Goal: Find contact information: Find contact information

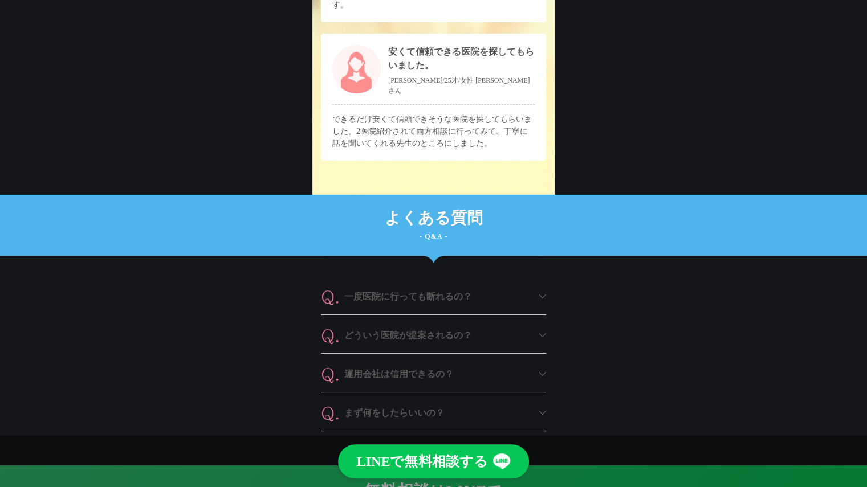
scroll to position [5304, 0]
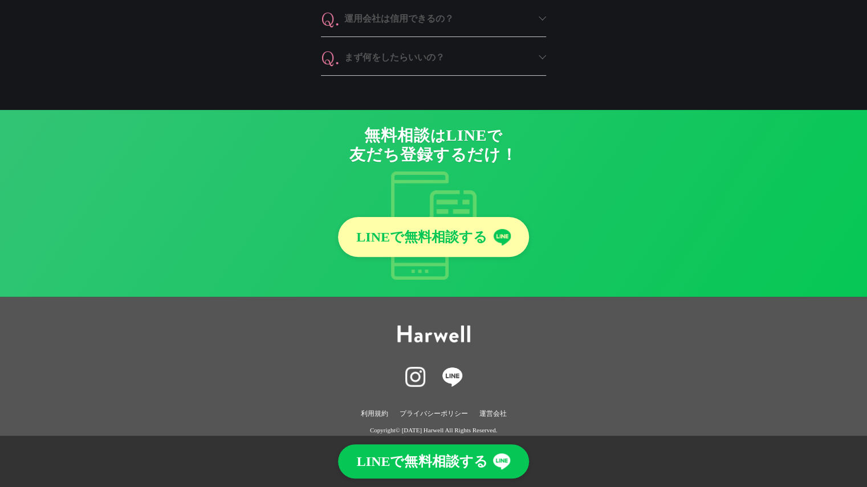
click at [489, 408] on link "運営会社" at bounding box center [492, 414] width 27 height 12
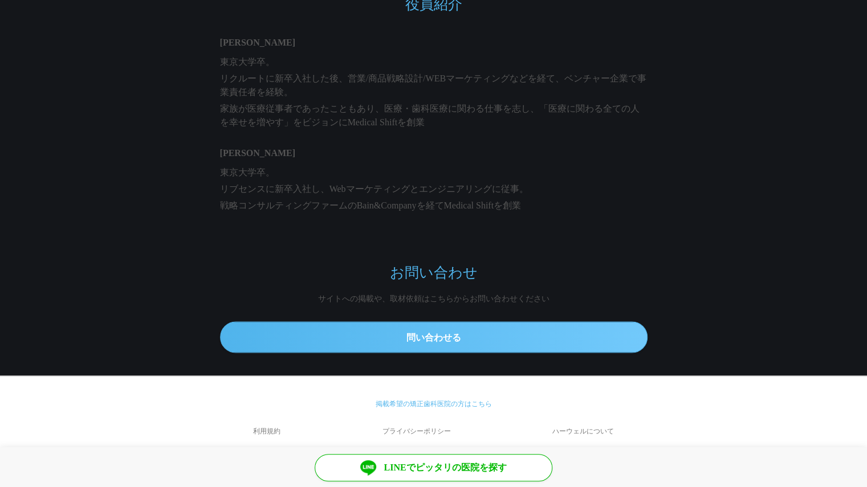
scroll to position [1042, 0]
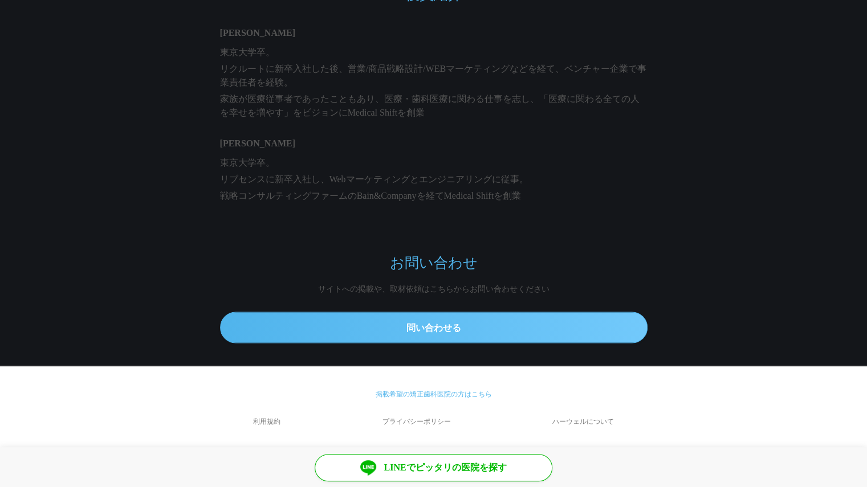
click at [577, 417] on link "ハーウェルについて" at bounding box center [583, 421] width 157 height 27
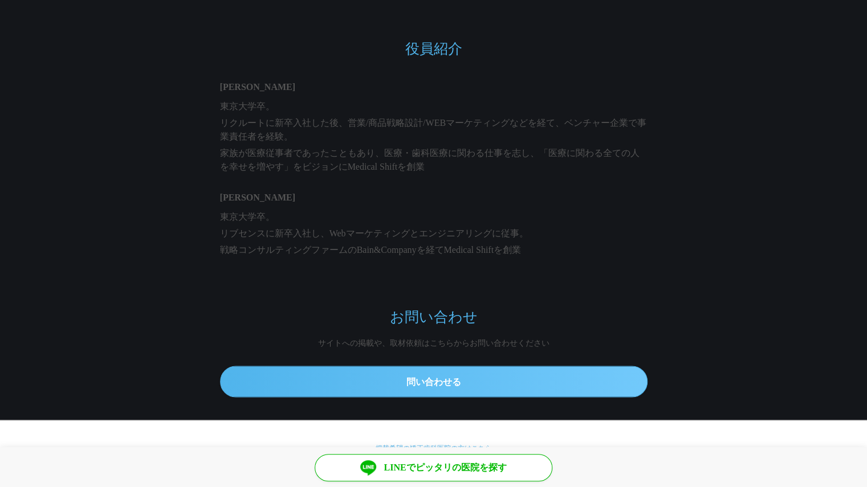
scroll to position [985, 0]
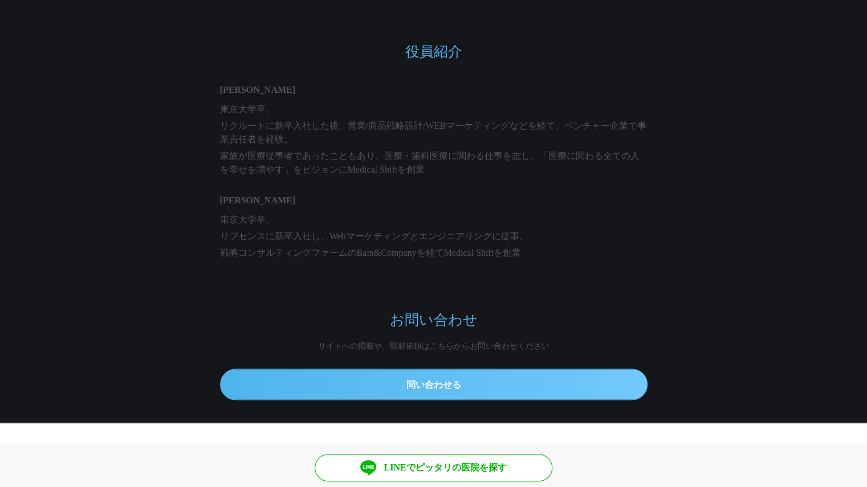
click at [437, 381] on link "問い合わせる" at bounding box center [434, 384] width 428 height 31
